Goal: Information Seeking & Learning: Compare options

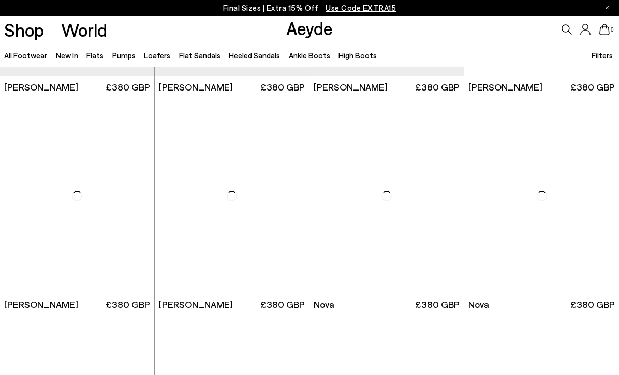
scroll to position [2794, 0]
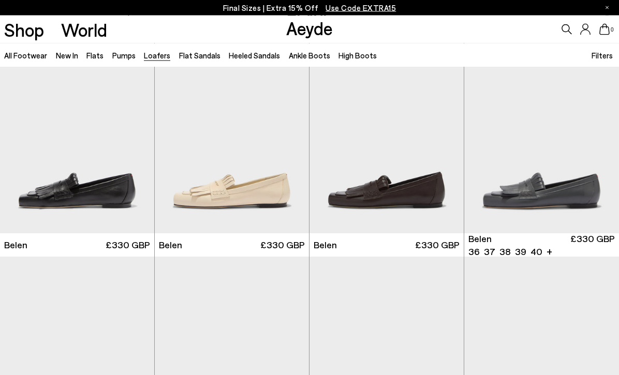
scroll to position [27, 0]
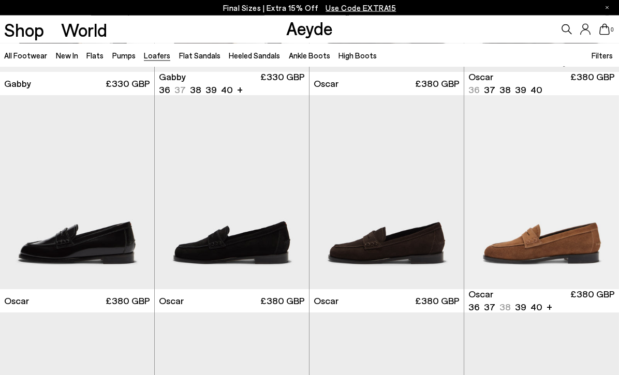
scroll to position [1276, 0]
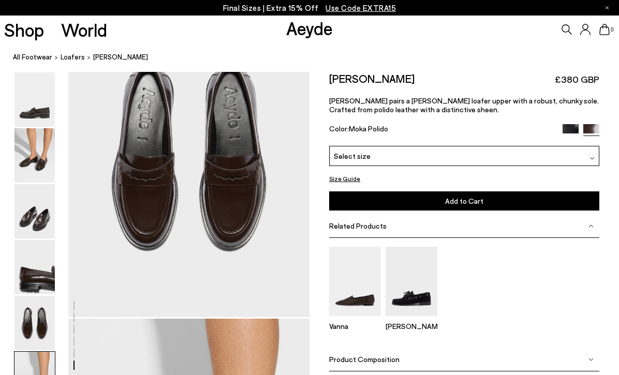
scroll to position [1293, 0]
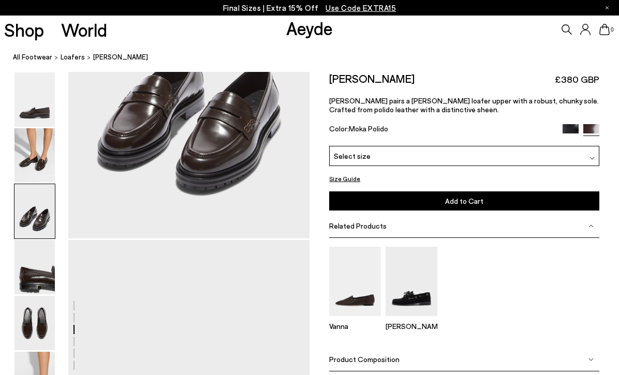
scroll to position [647, 0]
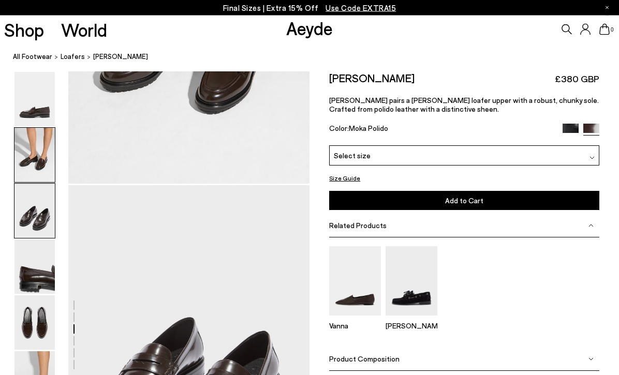
click at [30, 299] on img at bounding box center [34, 323] width 40 height 54
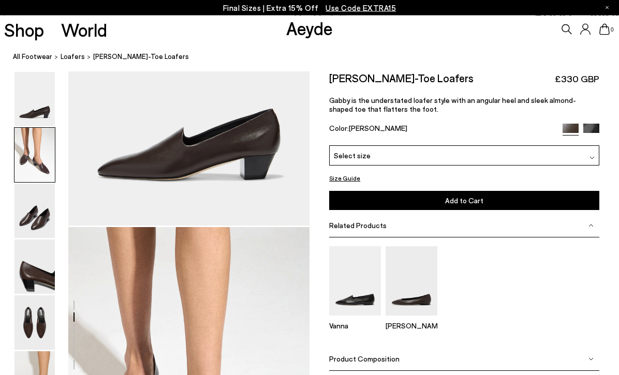
scroll to position [324, 0]
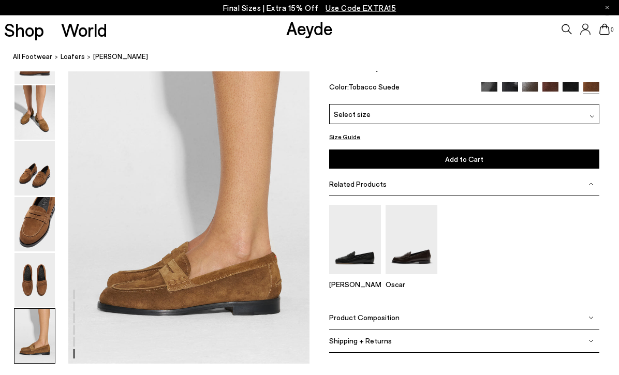
scroll to position [1646, 0]
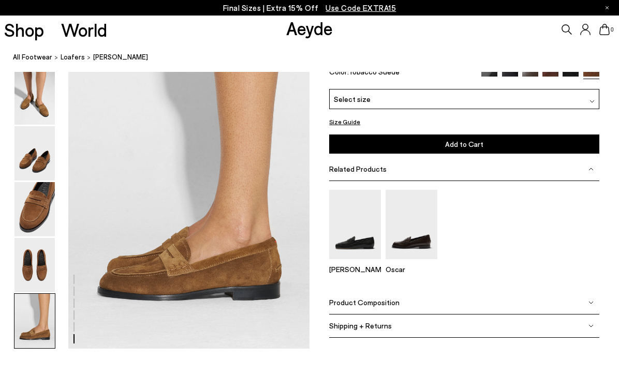
click at [37, 325] on img at bounding box center [34, 321] width 40 height 54
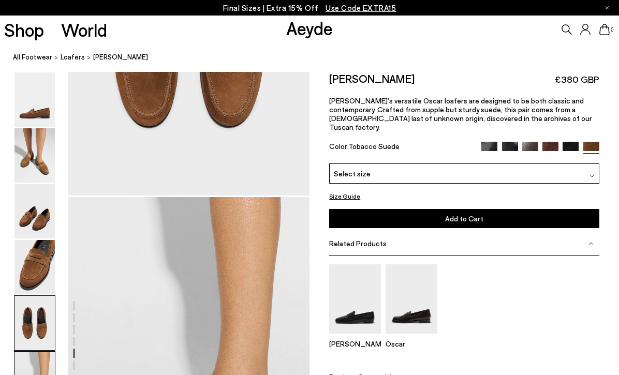
scroll to position [1490, 0]
click at [570, 142] on img at bounding box center [571, 150] width 16 height 16
